Goal: Task Accomplishment & Management: Use online tool/utility

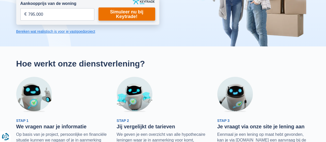
scroll to position [96, 0]
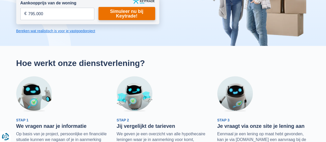
type input "795.000"
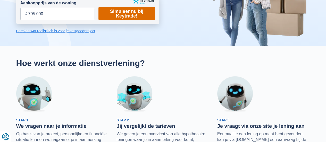
click at [131, 16] on link "Simuleer nu bij Keytrade!" at bounding box center [126, 13] width 57 height 13
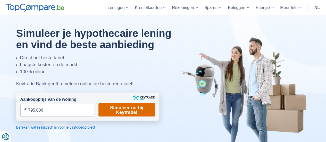
click at [118, 107] on link "Simuleer nu bij Keytrade!" at bounding box center [126, 109] width 57 height 13
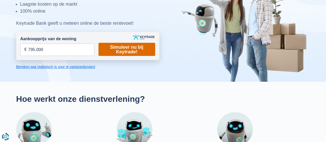
scroll to position [60, 0]
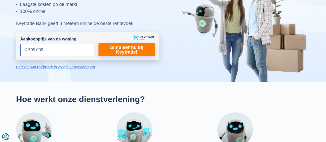
click at [73, 47] on input "795.000" at bounding box center [57, 50] width 74 height 12
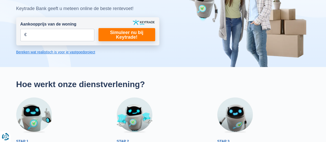
scroll to position [56, 0]
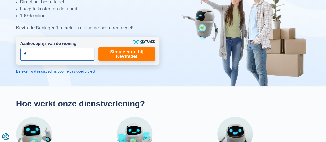
click at [78, 52] on input "Aankoopprijs van de woning" at bounding box center [57, 54] width 74 height 12
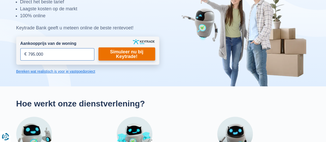
type input "795.000"
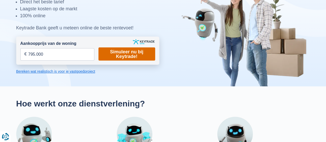
click at [108, 52] on link "Simuleer nu bij Keytrade!" at bounding box center [126, 53] width 57 height 13
